Goal: Information Seeking & Learning: Learn about a topic

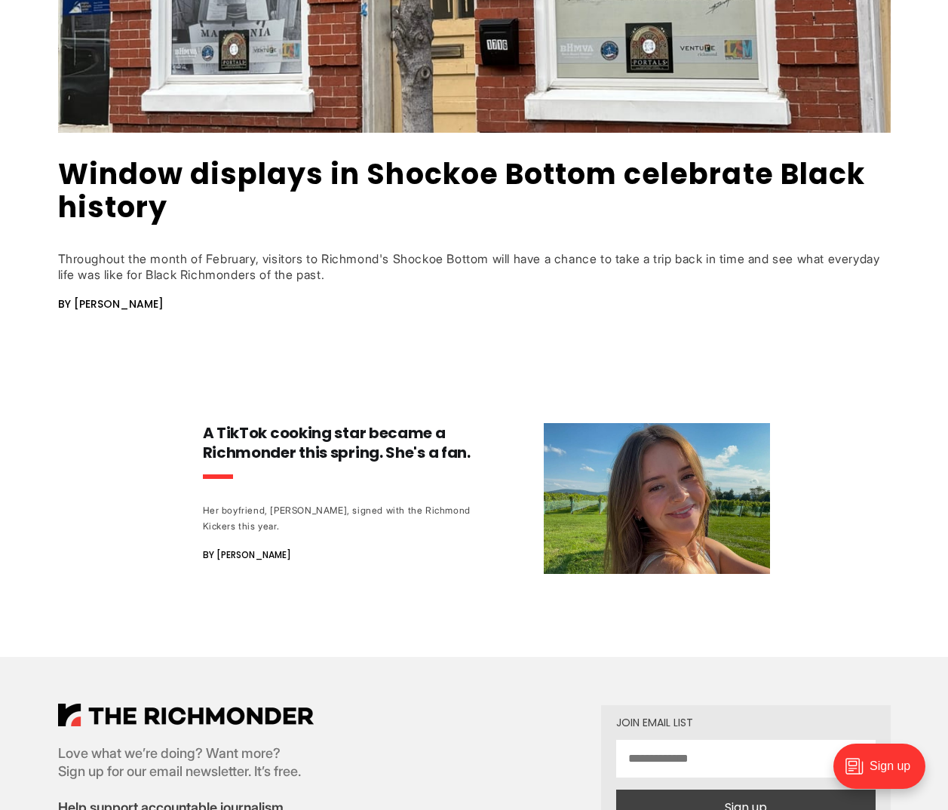
scroll to position [679, 0]
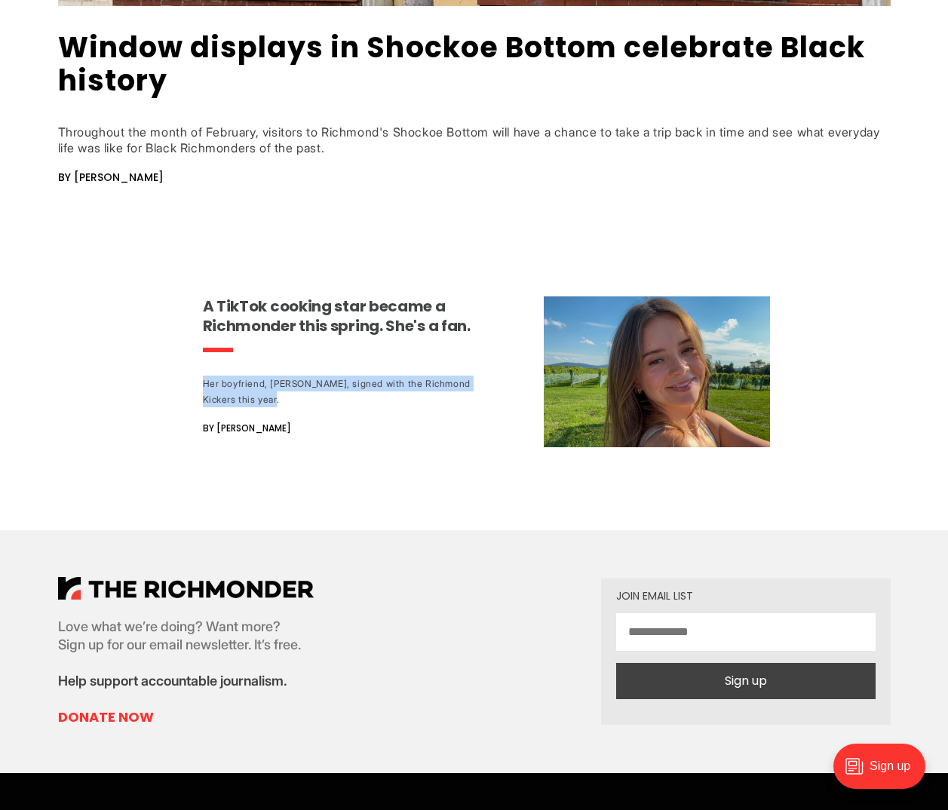
drag, startPoint x: 197, startPoint y: 385, endPoint x: 365, endPoint y: 399, distance: 168.8
click at [365, 399] on div "Window displays in Shockoe Bottom celebrate Black history Throughout the month …" at bounding box center [474, 36] width 948 height 821
drag, startPoint x: 365, startPoint y: 399, endPoint x: 309, endPoint y: 405, distance: 56.9
click at [309, 405] on div "Her boyfriend, [PERSON_NAME], signed with the Richmond Kickers this year." at bounding box center [343, 392] width 281 height 32
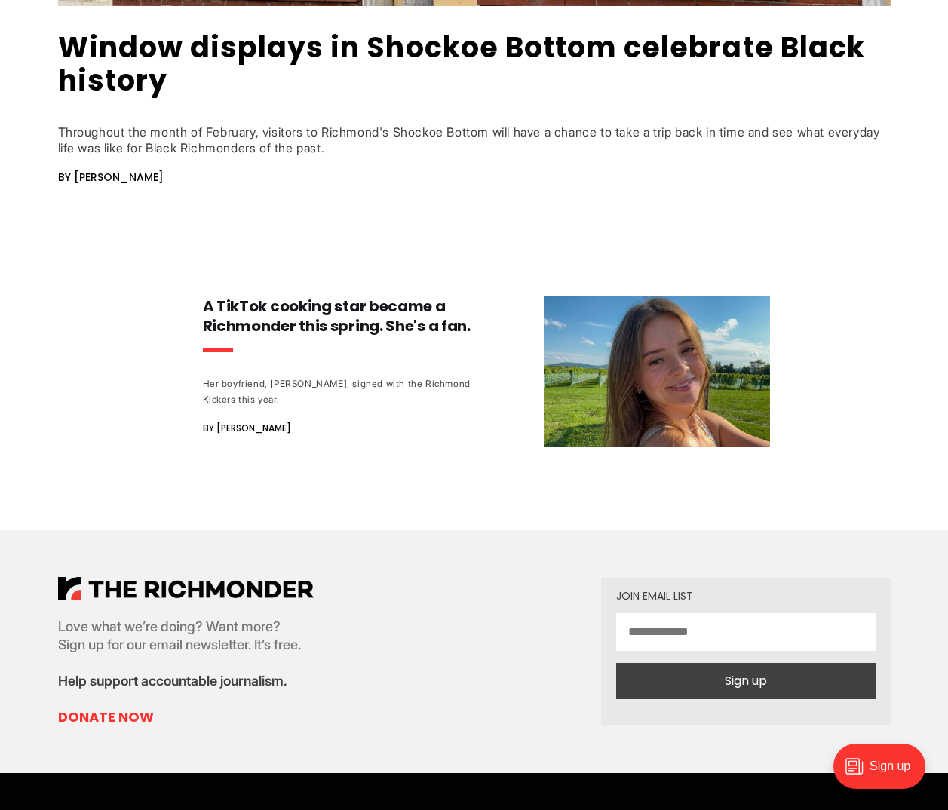
click at [220, 478] on main "[PERSON_NAME] [PERSON_NAME] is a [GEOGRAPHIC_DATA] area native, mother of two, …" at bounding box center [474, 99] width 948 height 1350
click at [256, 435] on span "By Sarah Huffman" at bounding box center [247, 428] width 88 height 18
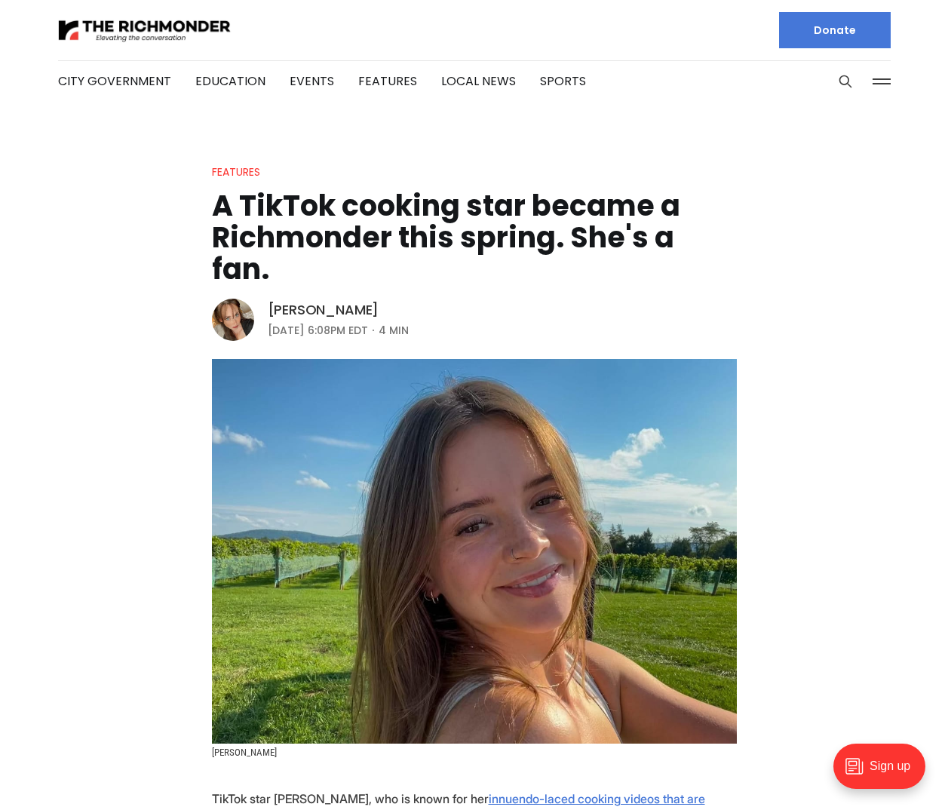
click at [306, 301] on link "[PERSON_NAME]" at bounding box center [324, 310] width 112 height 18
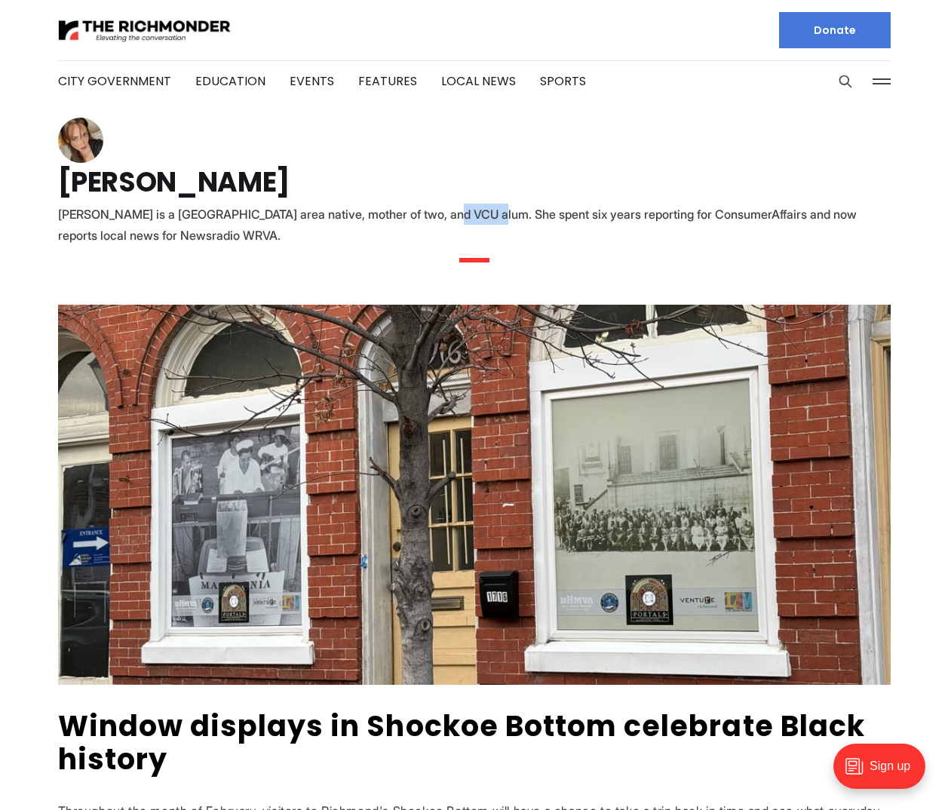
drag, startPoint x: 456, startPoint y: 224, endPoint x: 477, endPoint y: 224, distance: 21.9
click at [477, 224] on div "[PERSON_NAME] is a [GEOGRAPHIC_DATA] area native, mother of two, and VCU alum. …" at bounding box center [474, 225] width 833 height 42
drag, startPoint x: 477, startPoint y: 224, endPoint x: 388, endPoint y: 213, distance: 90.5
click at [388, 213] on div "[PERSON_NAME] is a [GEOGRAPHIC_DATA] area native, mother of two, and VCU alum. …" at bounding box center [474, 225] width 833 height 42
drag, startPoint x: 388, startPoint y: 213, endPoint x: 479, endPoint y: 212, distance: 91.3
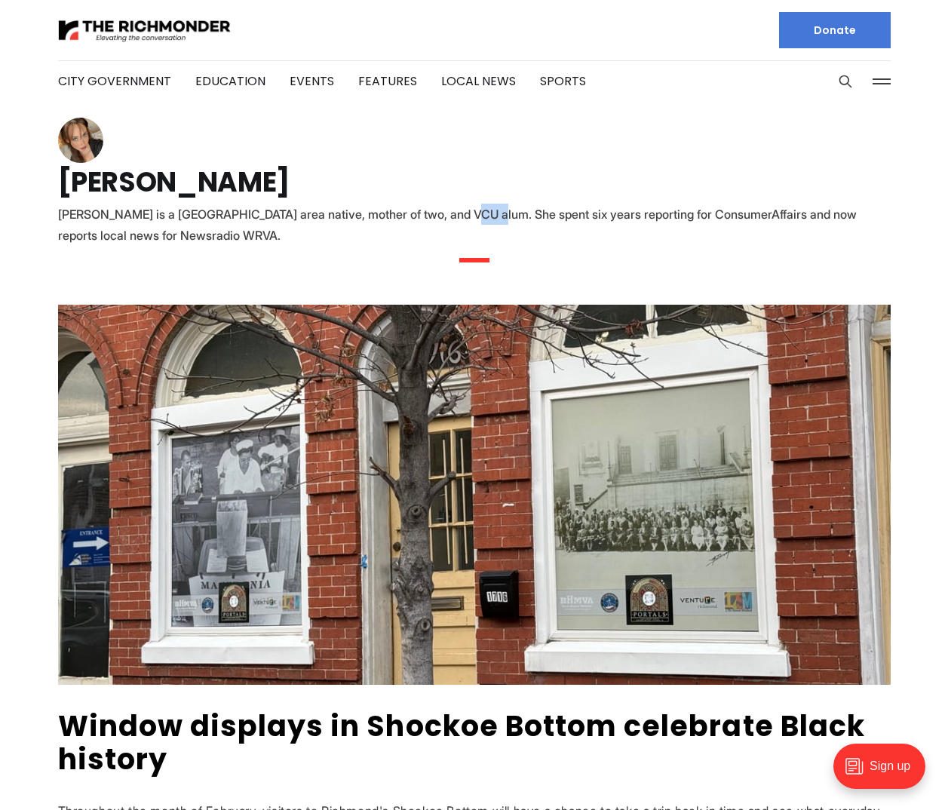
click at [479, 212] on div "[PERSON_NAME] is a [GEOGRAPHIC_DATA] area native, mother of two, and VCU alum. …" at bounding box center [474, 225] width 833 height 42
drag, startPoint x: 479, startPoint y: 212, endPoint x: 514, endPoint y: 212, distance: 35.5
click at [514, 212] on div "[PERSON_NAME] is a [GEOGRAPHIC_DATA] area native, mother of two, and VCU alum. …" at bounding box center [474, 225] width 833 height 42
drag, startPoint x: 434, startPoint y: 213, endPoint x: 661, endPoint y: 216, distance: 227.1
click at [661, 216] on div "[PERSON_NAME] is a [GEOGRAPHIC_DATA] area native, mother of two, and VCU alum. …" at bounding box center [474, 225] width 833 height 42
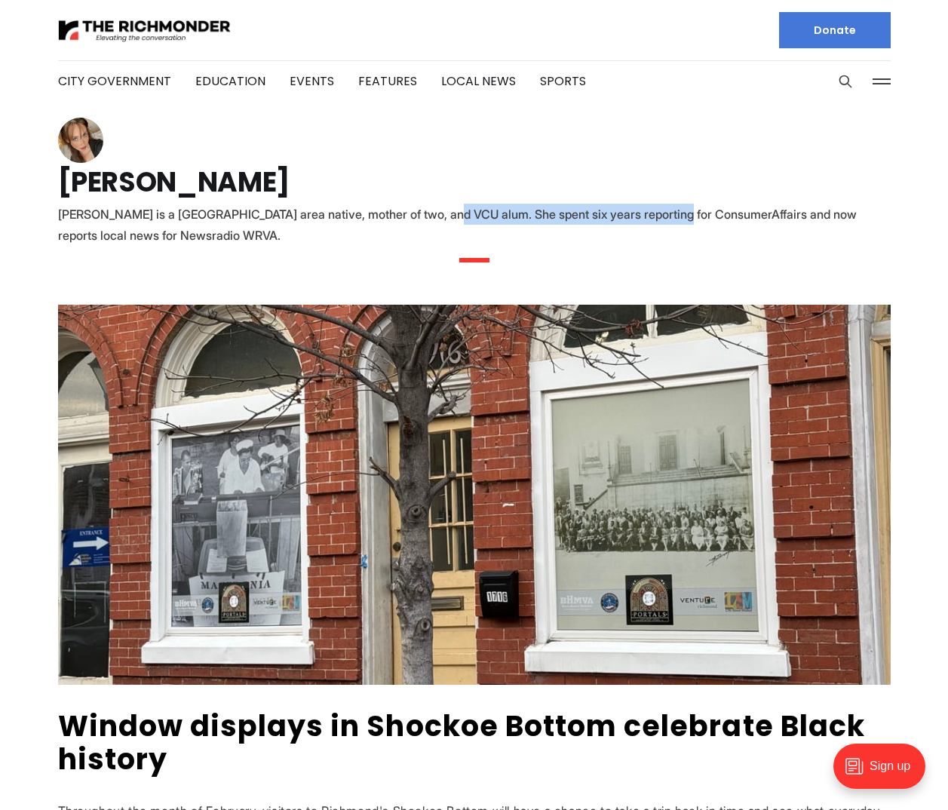
drag, startPoint x: 661, startPoint y: 216, endPoint x: 643, endPoint y: 217, distance: 17.4
click at [644, 217] on div "[PERSON_NAME] is a [GEOGRAPHIC_DATA] area native, mother of two, and VCU alum. …" at bounding box center [474, 225] width 833 height 42
click at [418, 213] on div "[PERSON_NAME] is a [GEOGRAPHIC_DATA] area native, mother of two, and VCU alum. …" at bounding box center [474, 225] width 833 height 42
drag, startPoint x: 488, startPoint y: 215, endPoint x: 631, endPoint y: 214, distance: 142.6
click at [631, 214] on div "[PERSON_NAME] is a [GEOGRAPHIC_DATA] area native, mother of two, and VCU alum. …" at bounding box center [474, 225] width 833 height 42
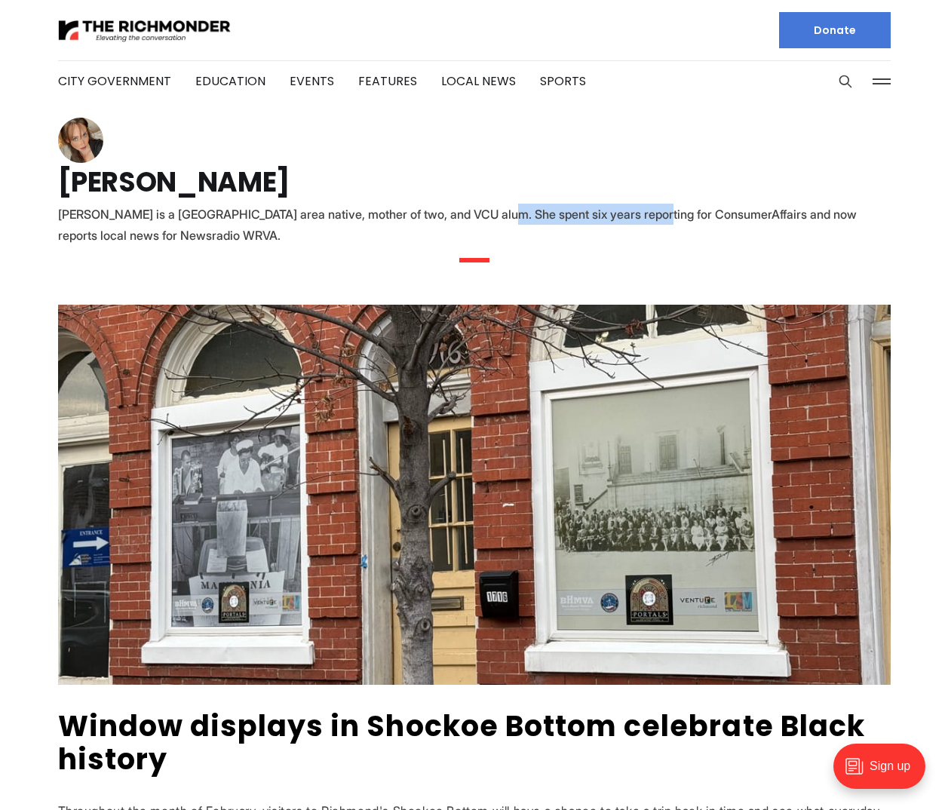
click at [66, 144] on img at bounding box center [80, 140] width 45 height 45
click at [102, 137] on img at bounding box center [80, 140] width 45 height 45
